Goal: Information Seeking & Learning: Learn about a topic

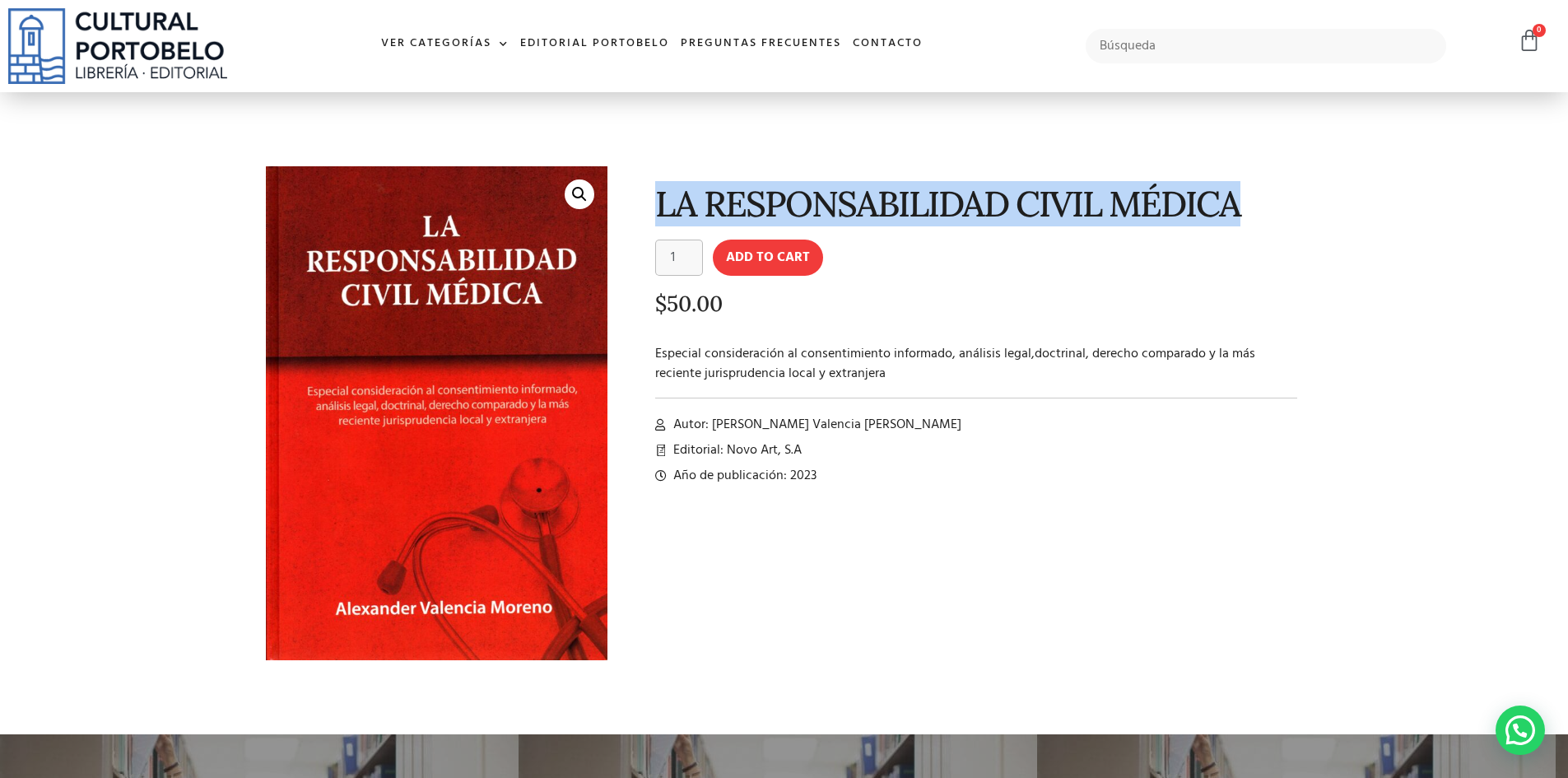
drag, startPoint x: 657, startPoint y: 205, endPoint x: 1238, endPoint y: 195, distance: 581.1
click at [1238, 195] on h1 "LA RESPONSABILIDAD CIVIL MÉDICA" at bounding box center [976, 204] width 643 height 39
copy h1 "LA RESPONSABILIDAD CIVIL MÉDICA"
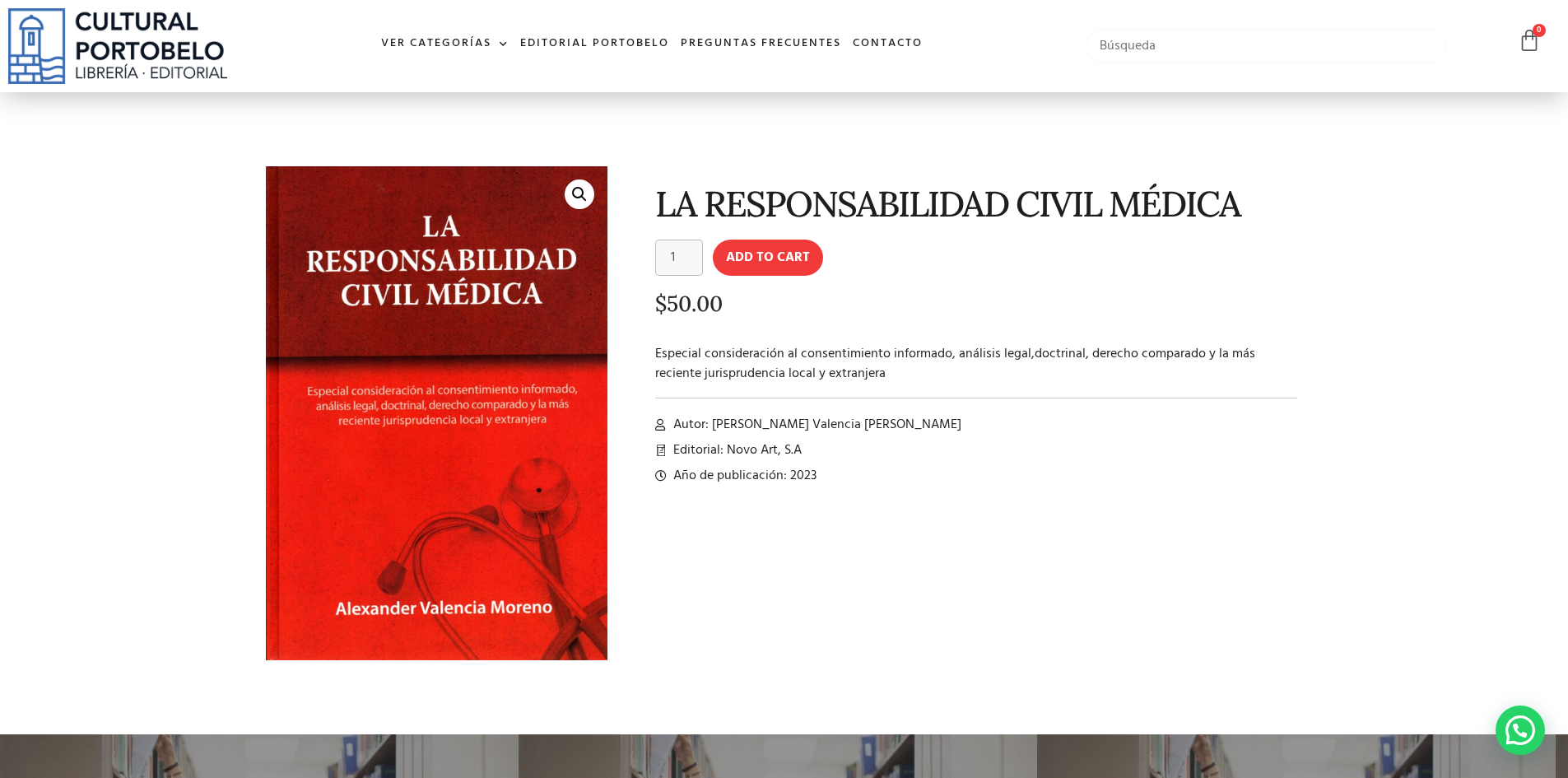
click at [1109, 47] on input "text" at bounding box center [1266, 46] width 362 height 34
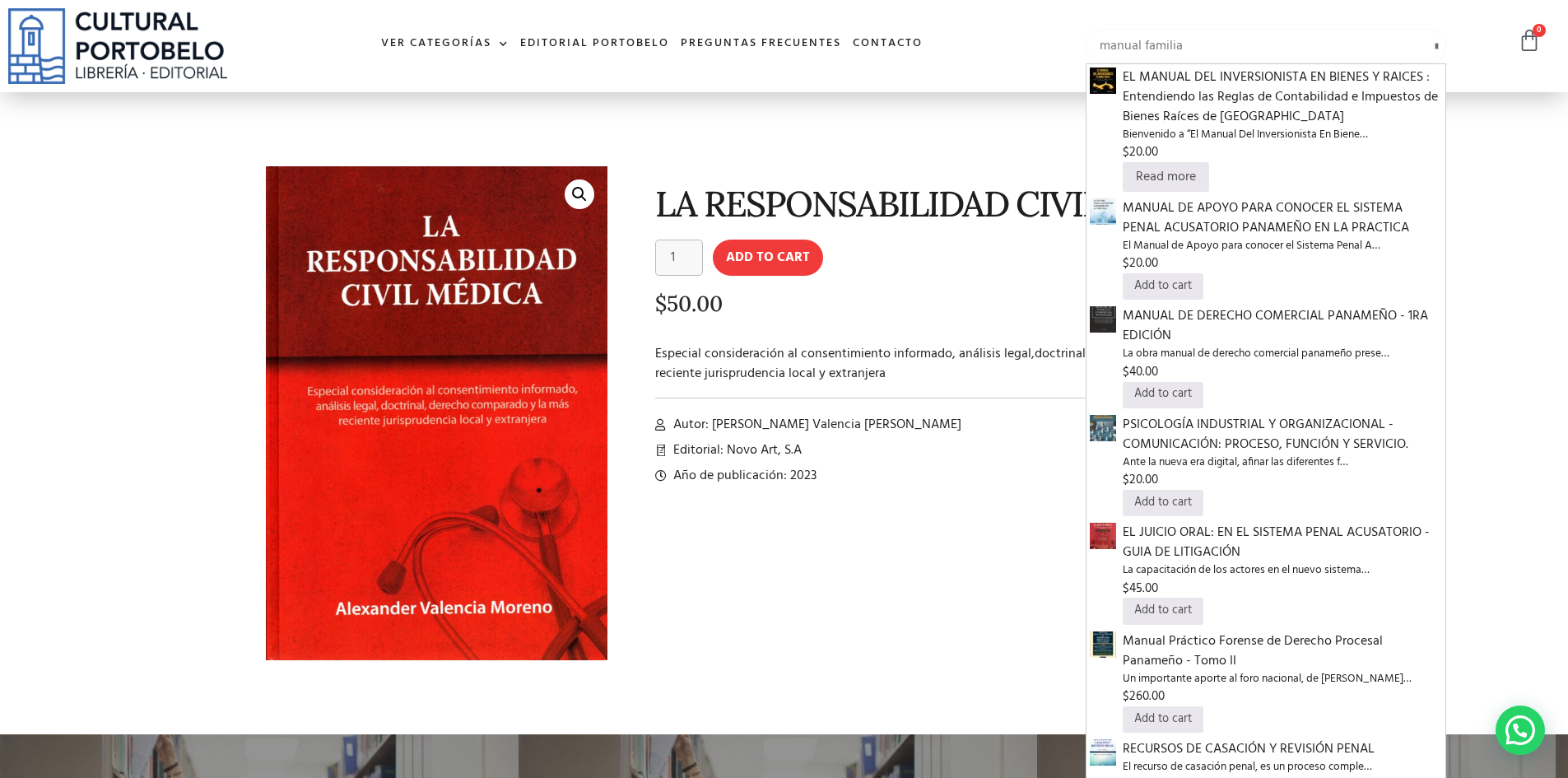
type input "manual familia"
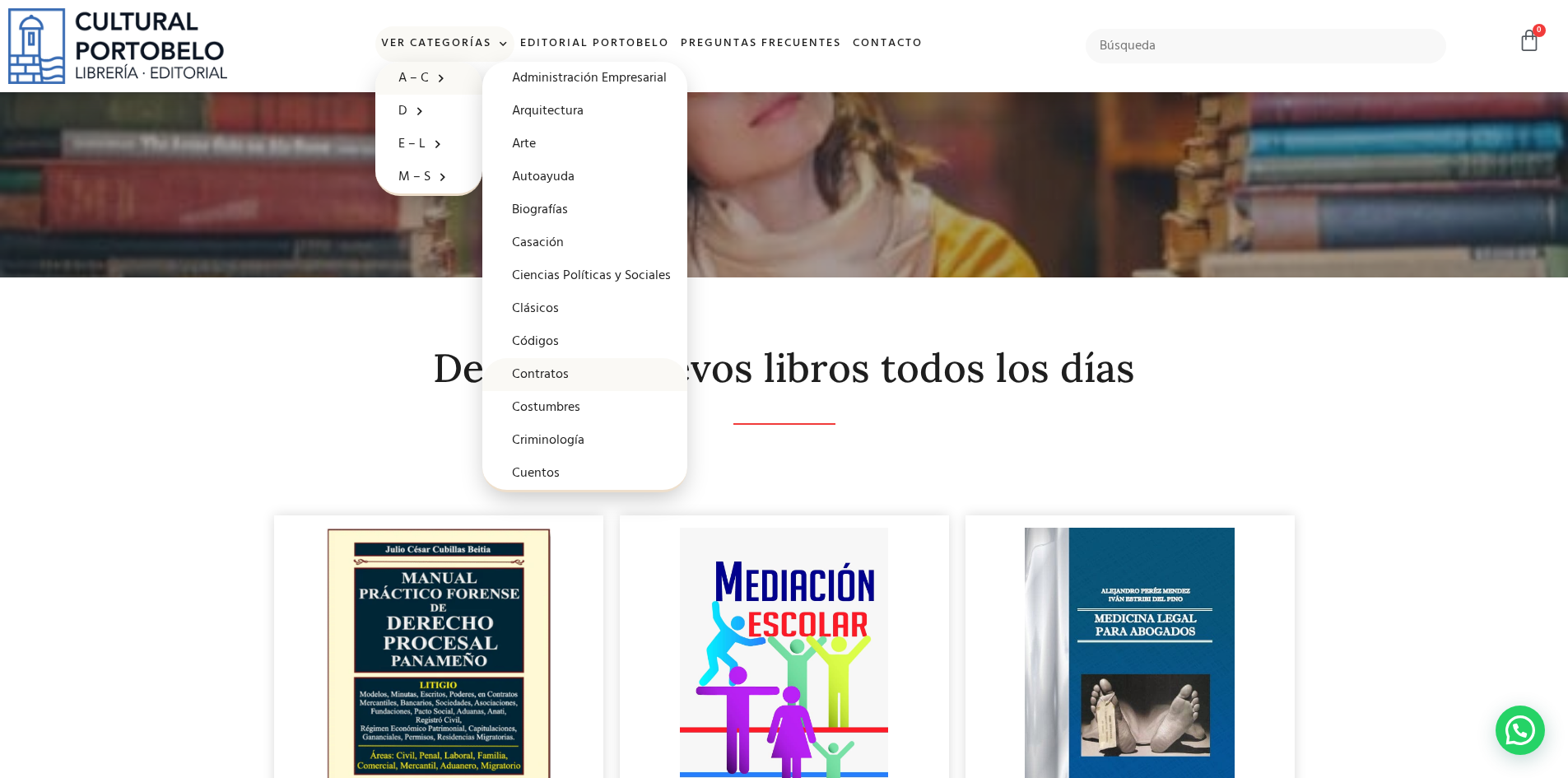
click at [542, 369] on link "Contratos" at bounding box center [585, 375] width 205 height 33
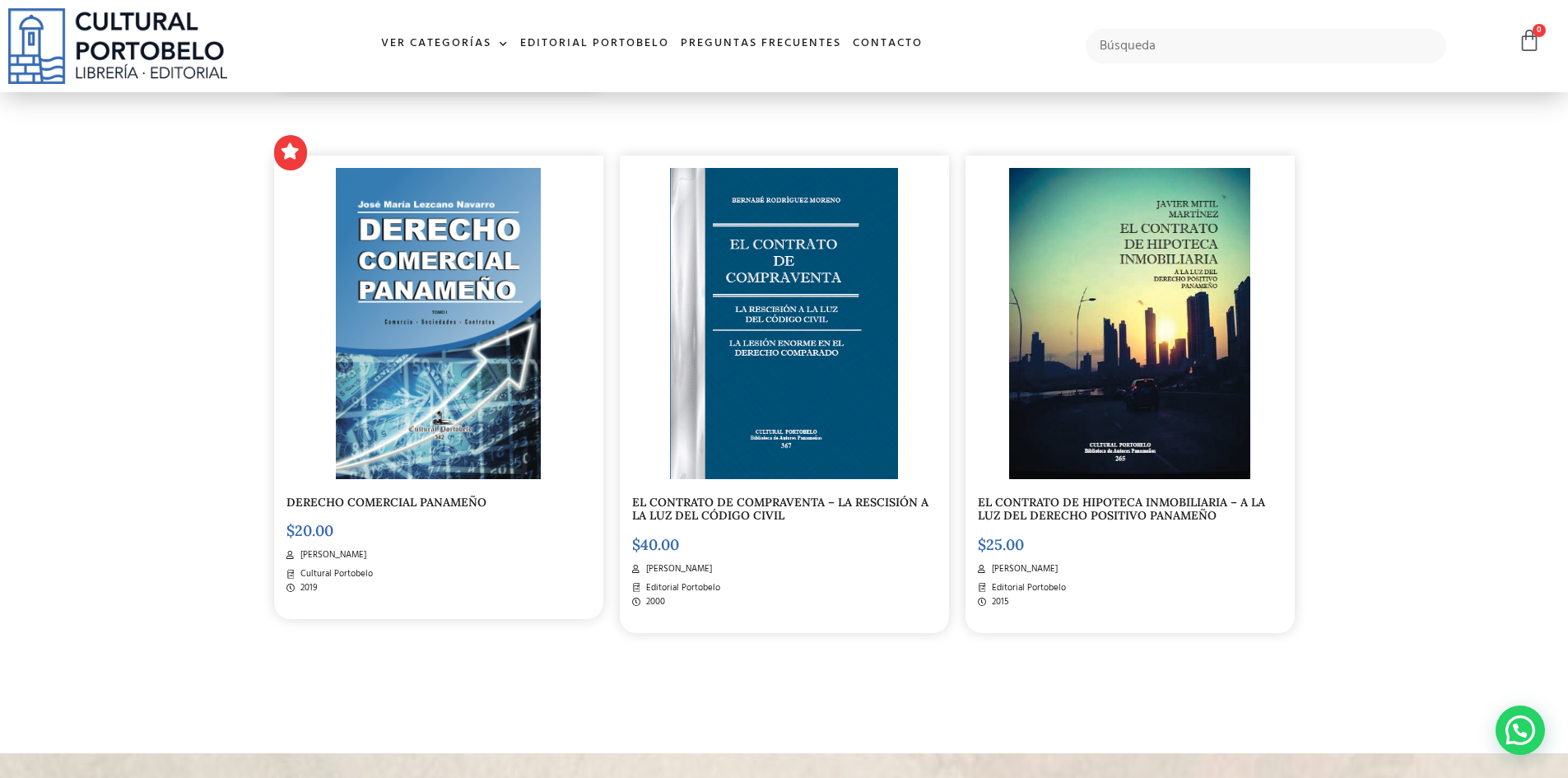
scroll to position [1398, 0]
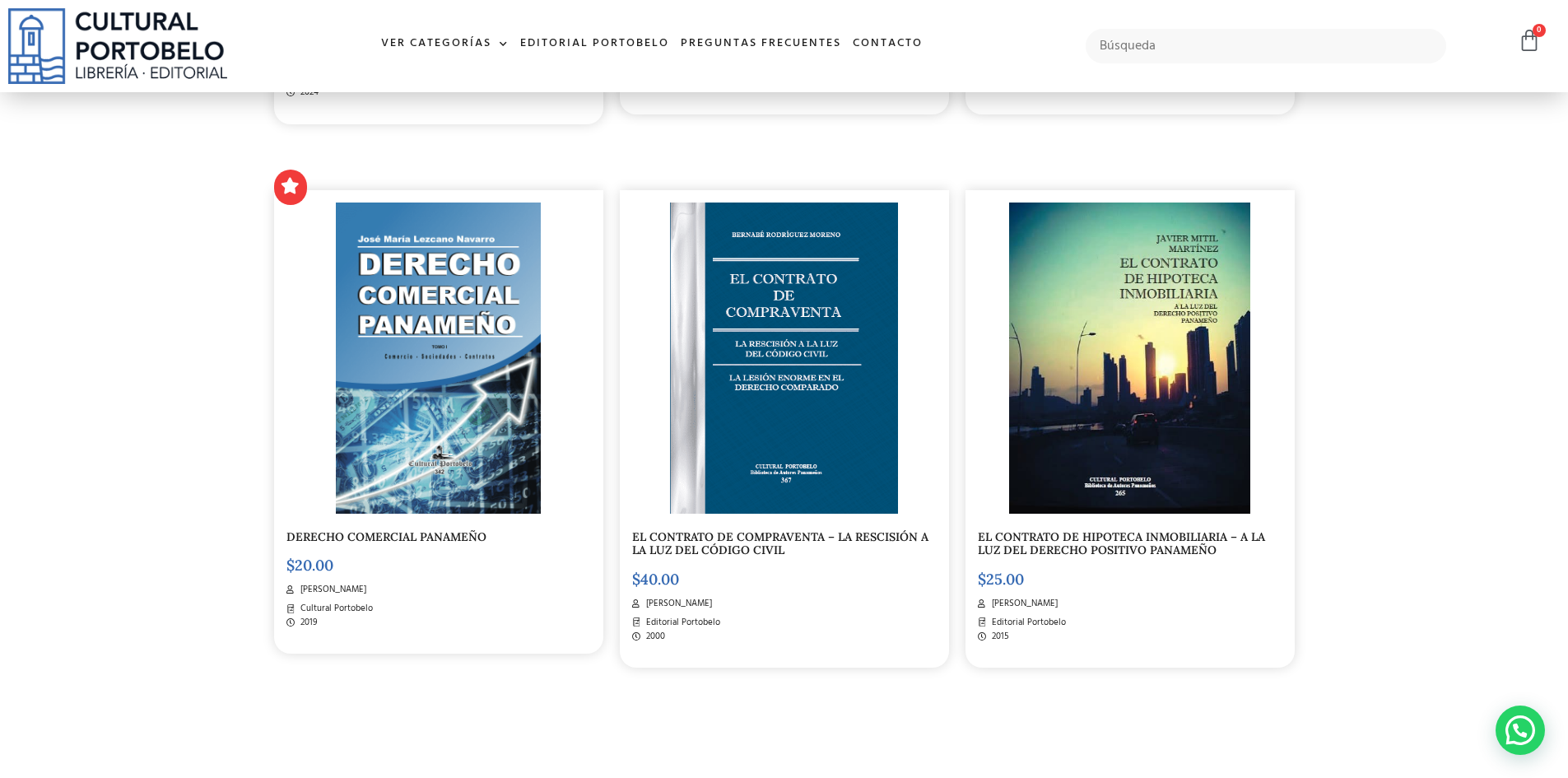
click at [737, 545] on link "EL CONTRATO DE COMPRAVENTA – LA RESCISIÓN A LA LUZ DEL CÓDIGO CIVIL" at bounding box center [780, 543] width 297 height 29
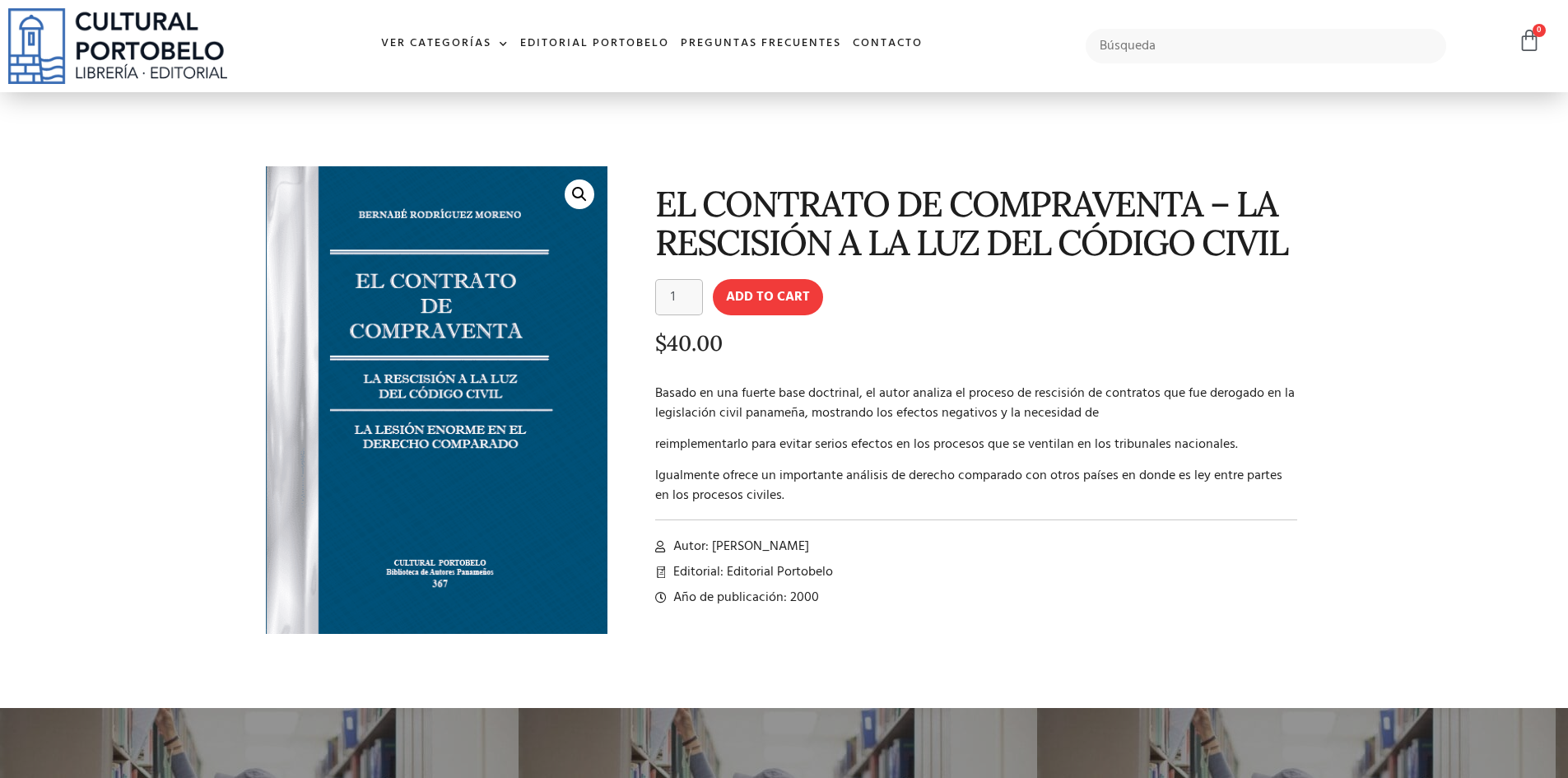
drag, startPoint x: 861, startPoint y: 544, endPoint x: 722, endPoint y: 536, distance: 139.2
click at [716, 535] on div "EL CONTRATO DE COMPRAVENTA – LA RESCISIÓN A LA LUZ DEL CÓDIGO CIVIL EL CONTRATO…" at bounding box center [963, 413] width 696 height 510
click at [872, 548] on li "Autor: Bernabé Rodríguez Moreno" at bounding box center [976, 546] width 643 height 20
drag, startPoint x: 873, startPoint y: 545, endPoint x: 711, endPoint y: 542, distance: 162.0
click at [711, 542] on li "Autor: Bernabé Rodríguez Moreno" at bounding box center [976, 546] width 643 height 20
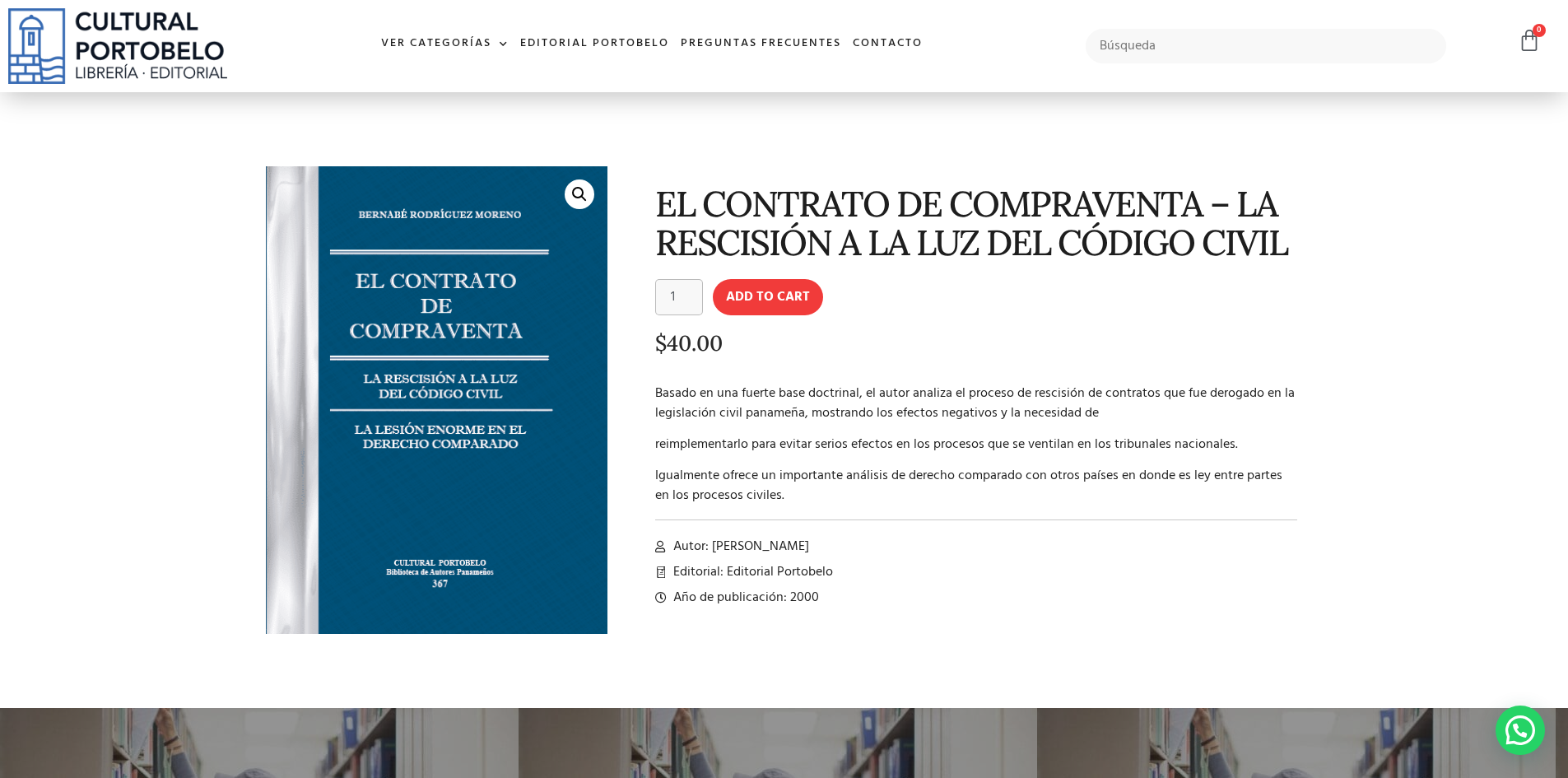
copy span "Bernabé Rodríguez Moreno"
